Goal: Check status: Check status

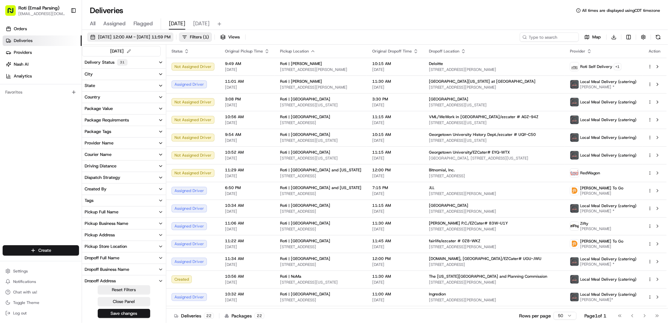
click at [154, 36] on span "[DATE] 12:00 AM - [DATE] 11:59 PM" at bounding box center [134, 37] width 72 height 6
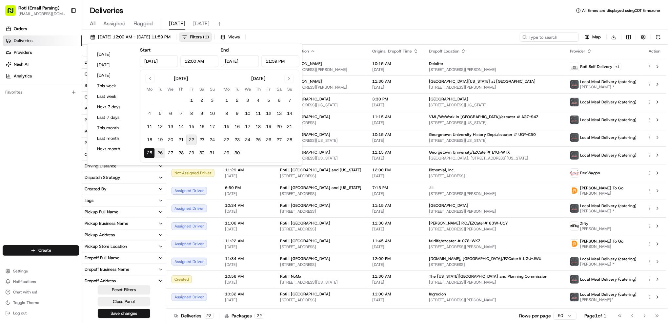
click at [158, 152] on button "26" at bounding box center [160, 153] width 10 height 10
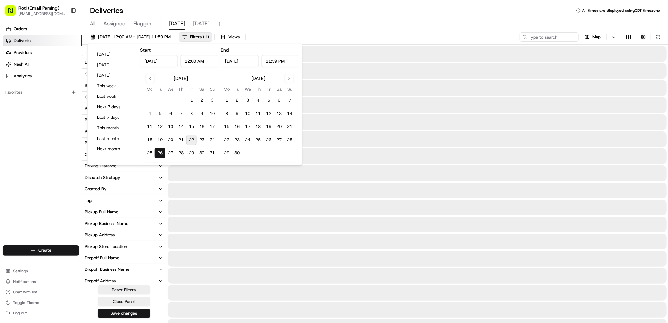
type input "[DATE]"
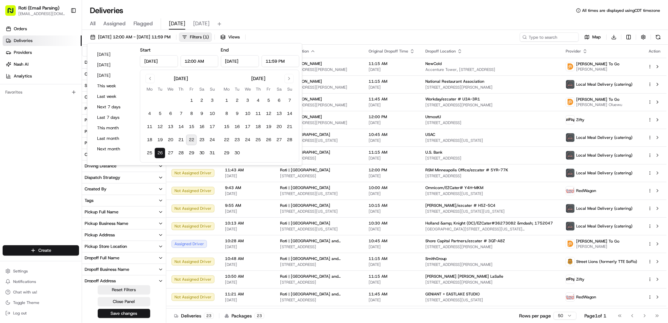
click at [387, 23] on div "All Assigned Flagged [DATE] [DATE]" at bounding box center [375, 23] width 586 height 11
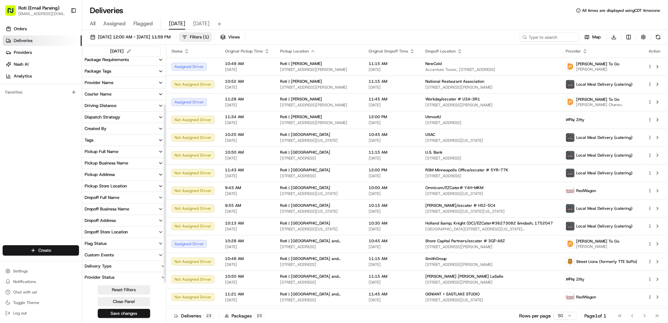
scroll to position [61, 0]
click at [119, 162] on div "Pickup Business Name" at bounding box center [107, 163] width 44 height 6
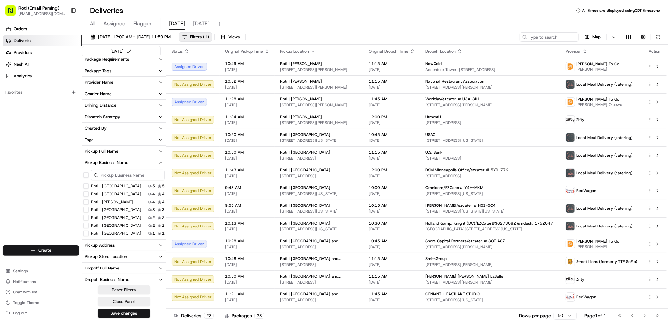
click at [83, 201] on Adams "Roti | [PERSON_NAME]" at bounding box center [85, 201] width 5 height 5
